Goal: Obtain resource: Download file/media

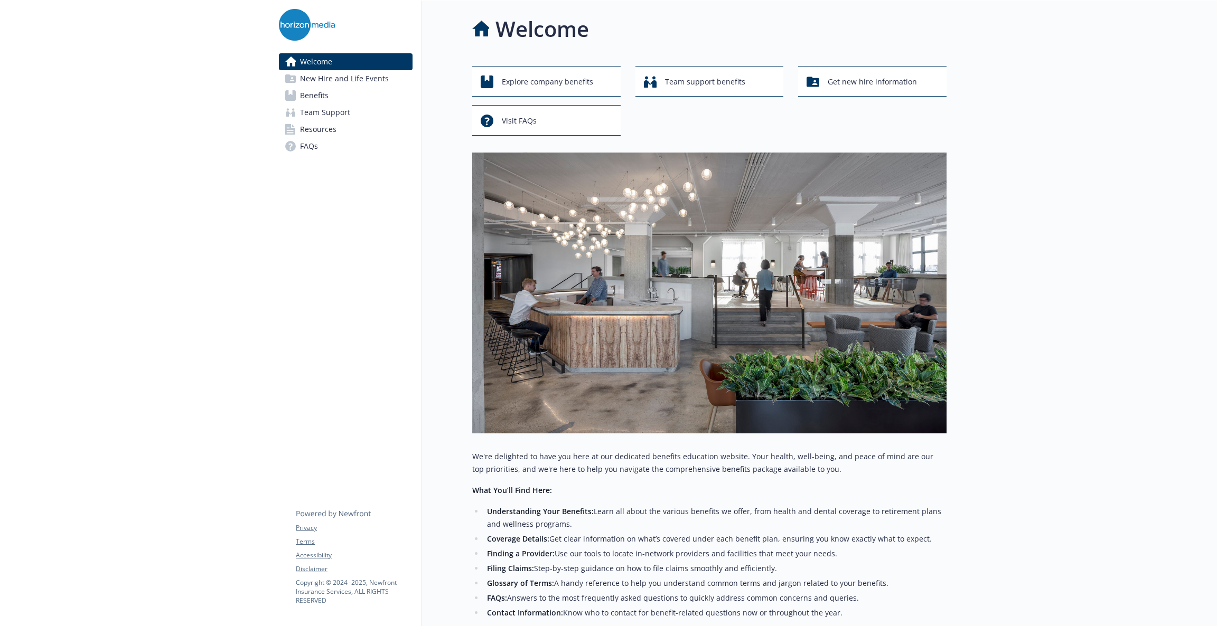
click at [332, 129] on span "Resources" at bounding box center [318, 129] width 36 height 17
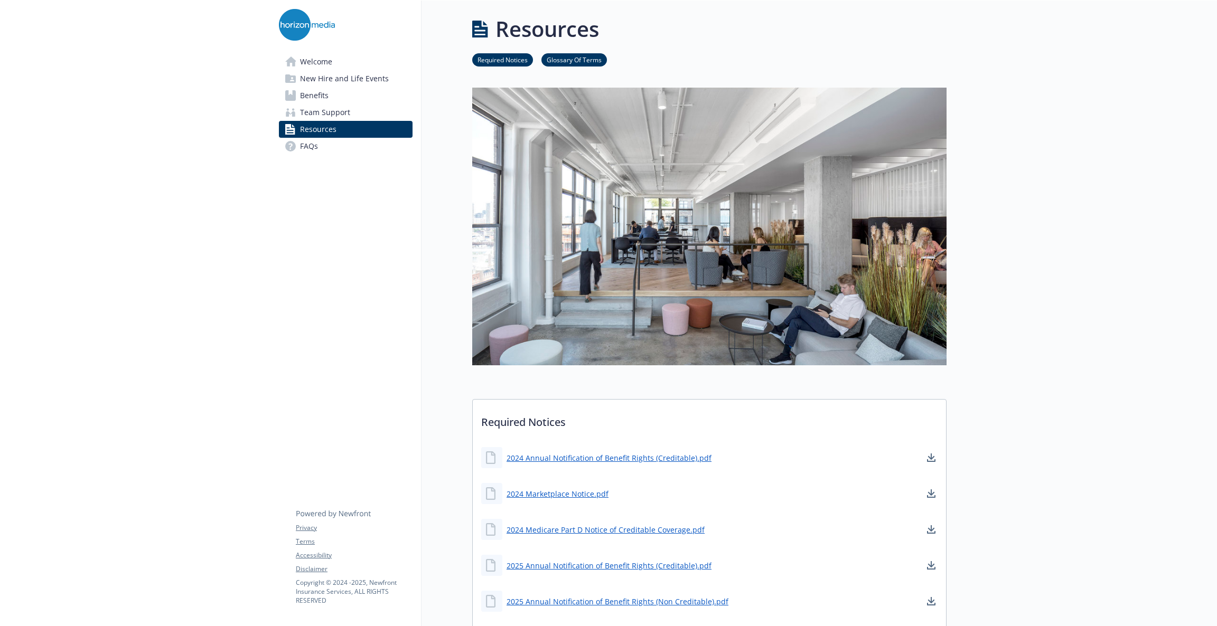
scroll to position [537, 0]
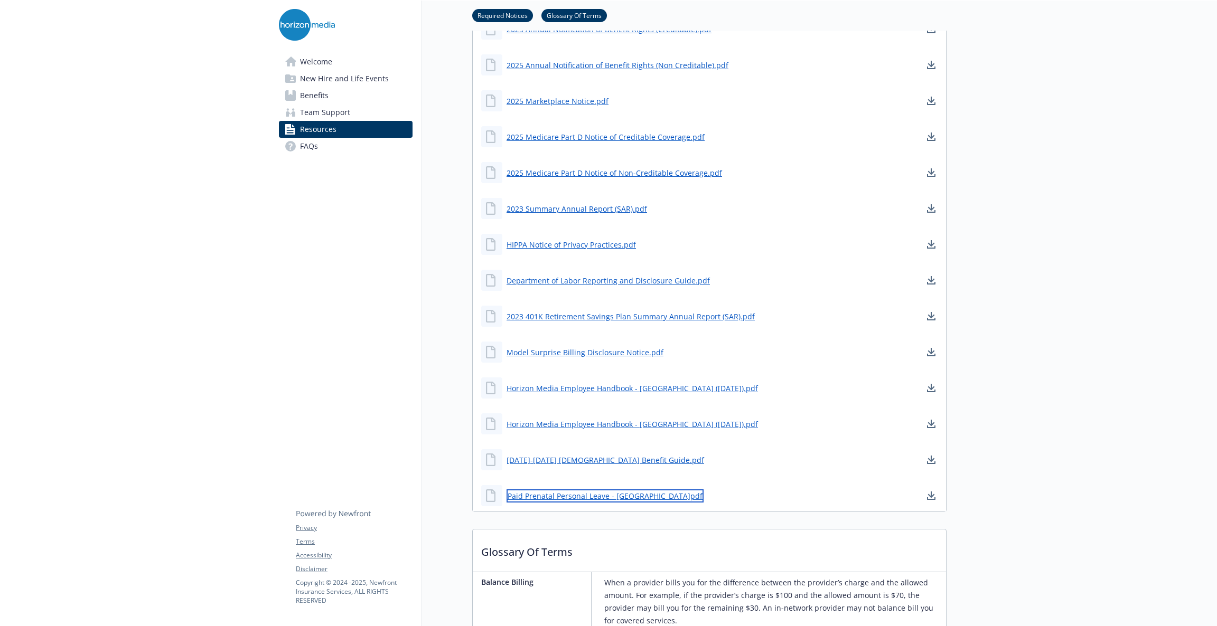
click at [609, 493] on link "Paid Prenatal Personal Leave - [GEOGRAPHIC_DATA]pdf" at bounding box center [605, 496] width 197 height 13
